Goal: Task Accomplishment & Management: Manage account settings

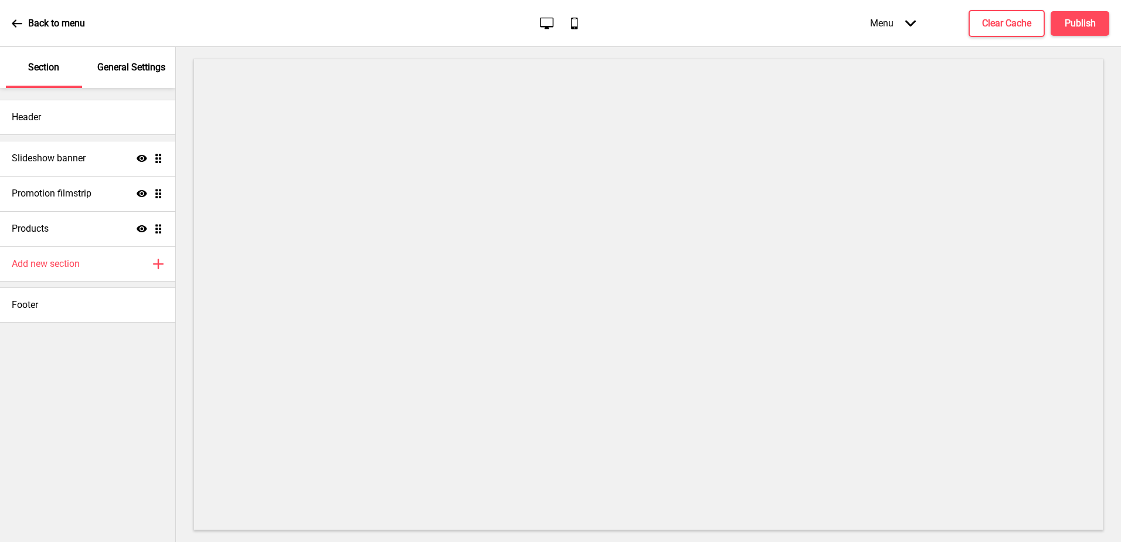
click at [139, 68] on p "General Settings" at bounding box center [131, 67] width 68 height 13
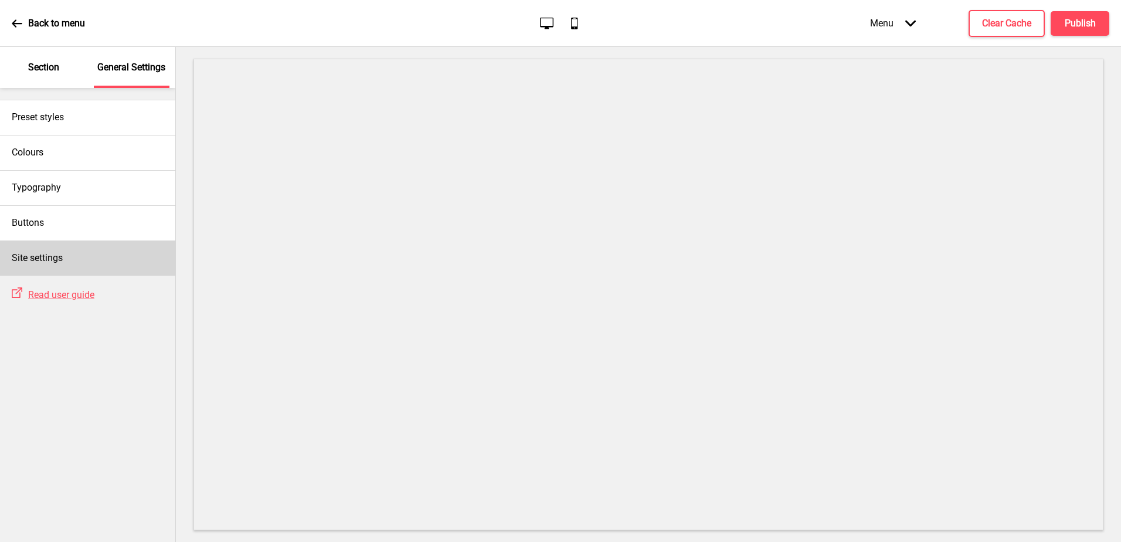
click at [49, 253] on h4 "Site settings" at bounding box center [37, 257] width 51 height 13
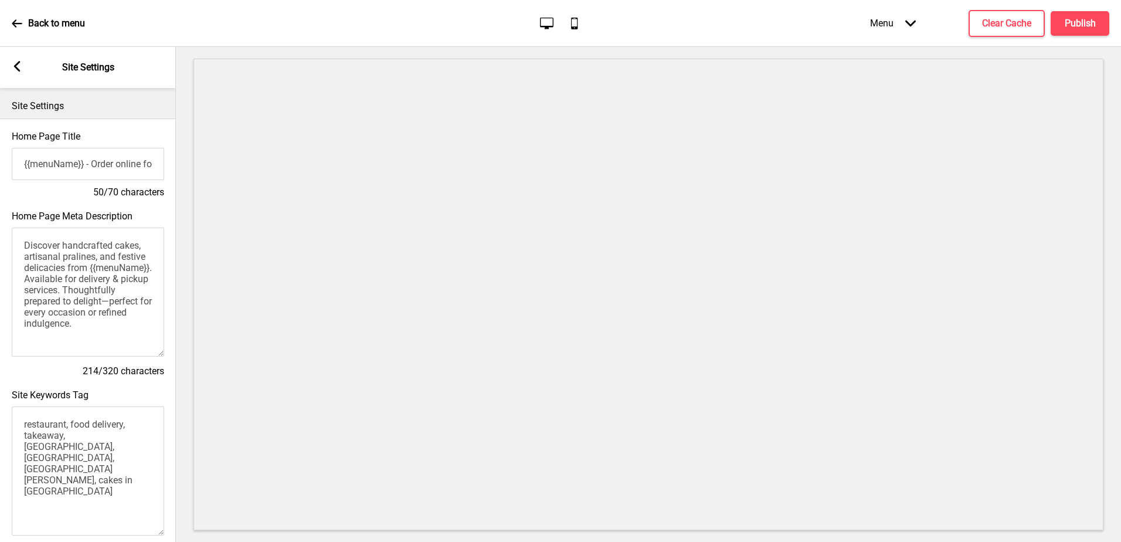
click at [46, 22] on p "Back to menu" at bounding box center [56, 23] width 57 height 13
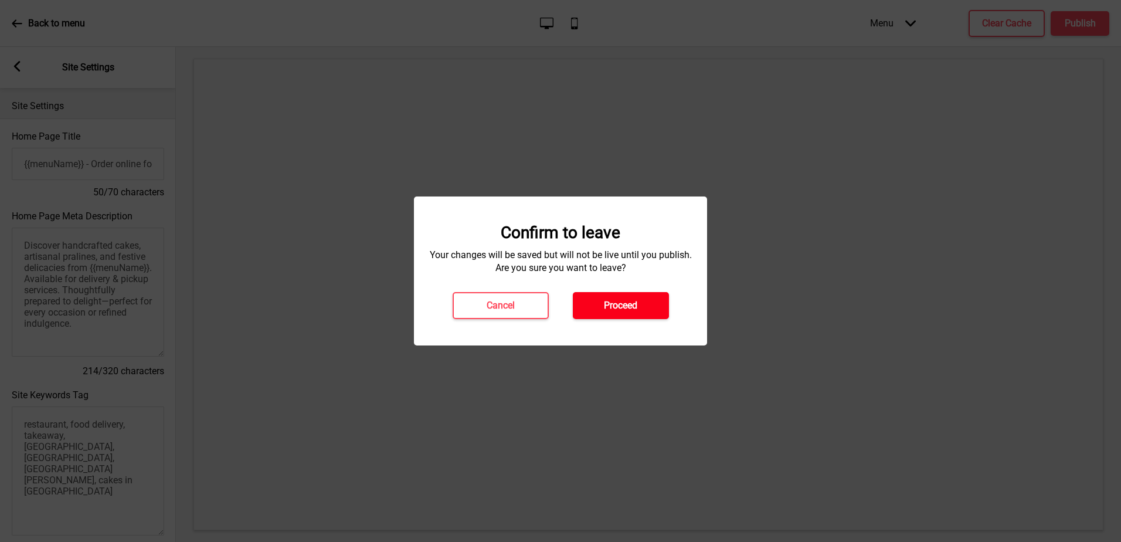
click at [622, 304] on h4 "Proceed" at bounding box center [620, 305] width 33 height 13
